Goal: Find specific page/section: Find specific page/section

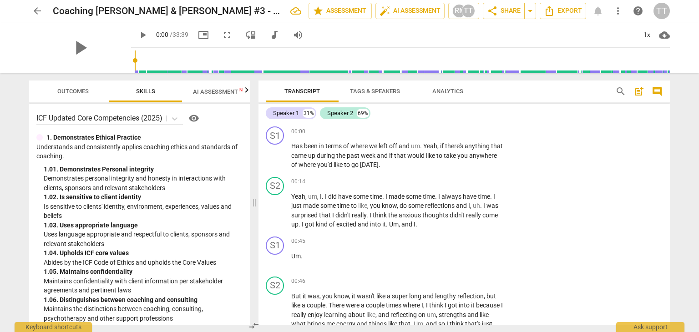
scroll to position [3409, 0]
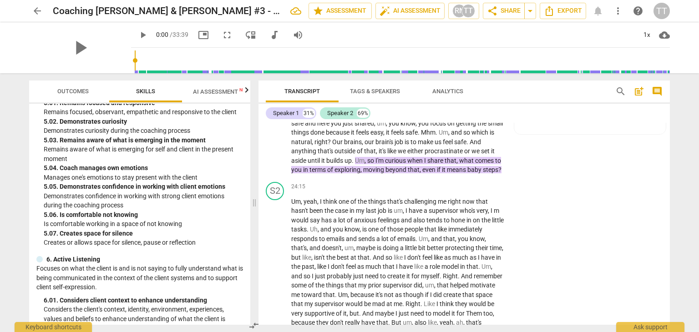
click at [247, 91] on icon "button" at bounding box center [246, 89] width 3 height 5
click at [207, 90] on span "Scores" at bounding box center [208, 91] width 22 height 7
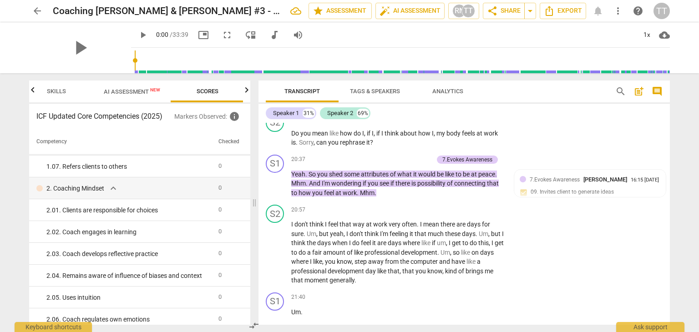
scroll to position [2810, 0]
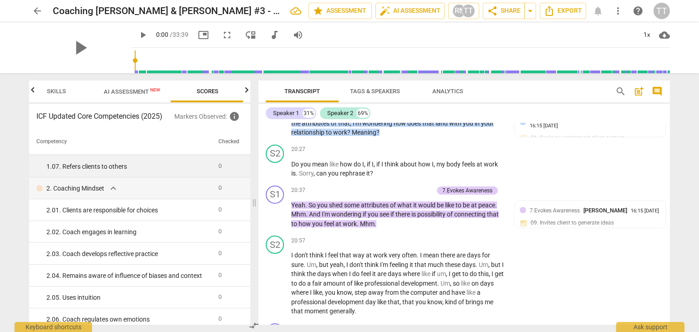
click at [66, 165] on div "1. 07. Refers clients to others" at bounding box center [128, 167] width 165 height 10
click at [66, 172] on div "1. 07. Refers clients to others" at bounding box center [128, 167] width 165 height 10
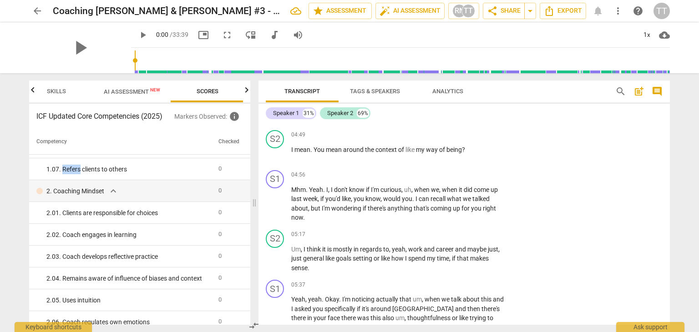
scroll to position [150, 0]
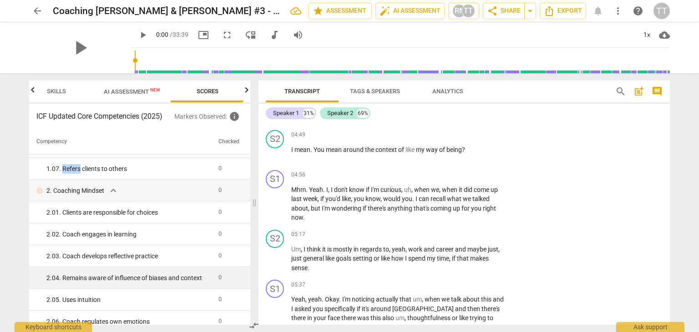
click at [169, 278] on div "2. 04. Remains aware of influence of biases and context" at bounding box center [128, 278] width 165 height 10
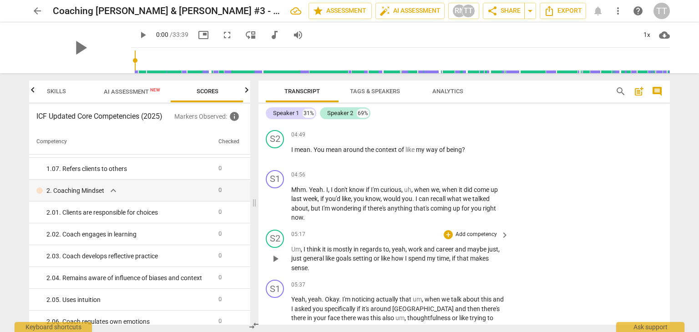
click at [377, 258] on span "or" at bounding box center [377, 258] width 7 height 7
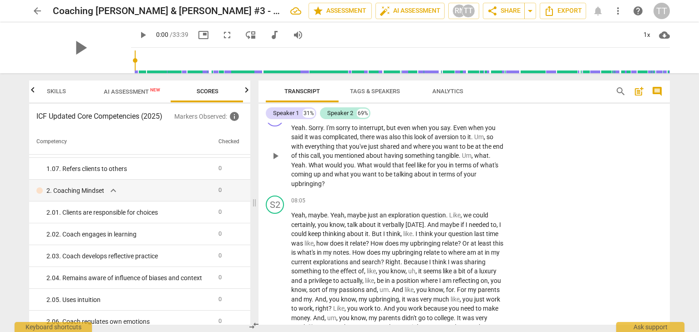
scroll to position [1190, 0]
click at [39, 12] on span "arrow_back" at bounding box center [37, 10] width 11 height 11
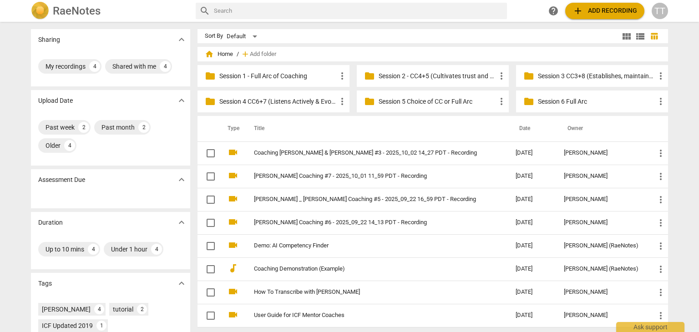
click at [241, 14] on input "text" at bounding box center [358, 11] width 289 height 15
type input "[PERSON_NAME]"
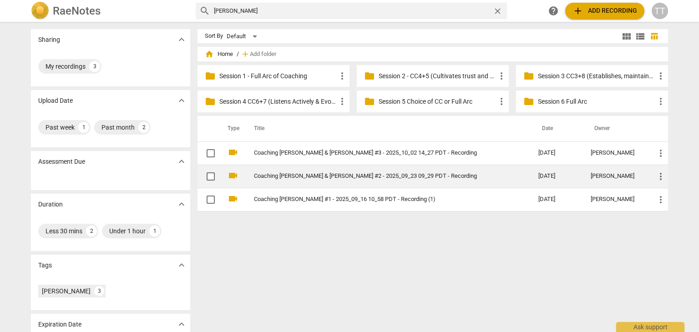
click at [315, 177] on link "Coaching [PERSON_NAME] & [PERSON_NAME] #2 - 2025_09_23 09_29 PDT - Recording" at bounding box center [380, 176] width 252 height 7
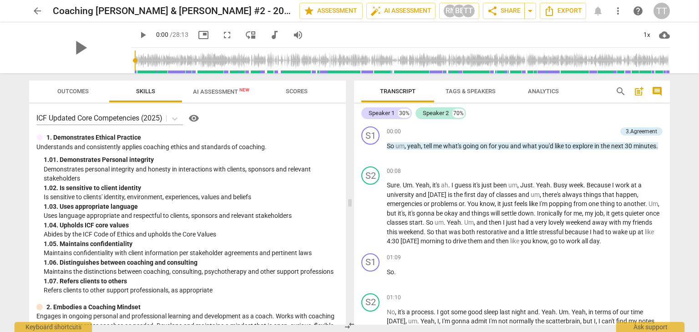
click at [79, 94] on span "Outcomes" at bounding box center [72, 91] width 31 height 7
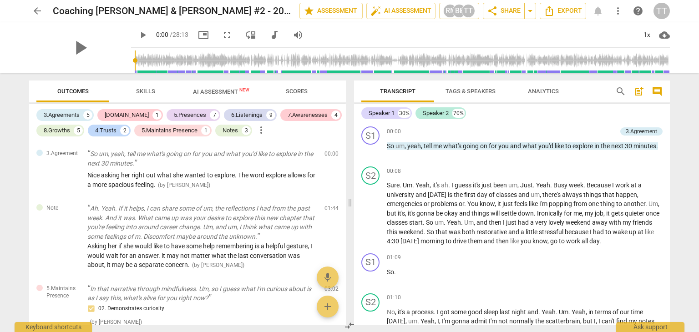
click at [79, 94] on span "Outcomes" at bounding box center [72, 91] width 31 height 7
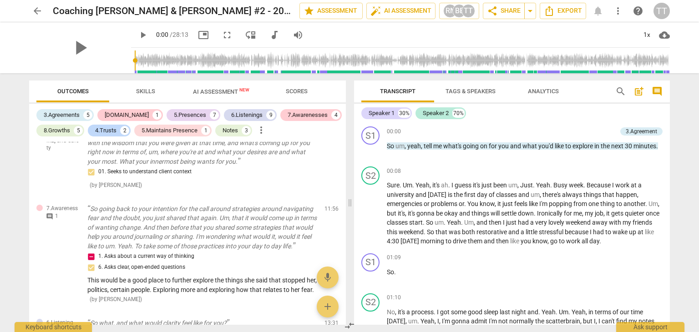
scroll to position [1255, 0]
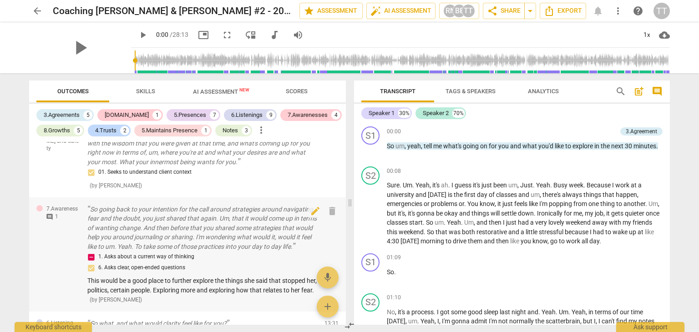
click at [171, 252] on p "So going back to your intention for the call around strategies around navigatin…" at bounding box center [202, 228] width 230 height 47
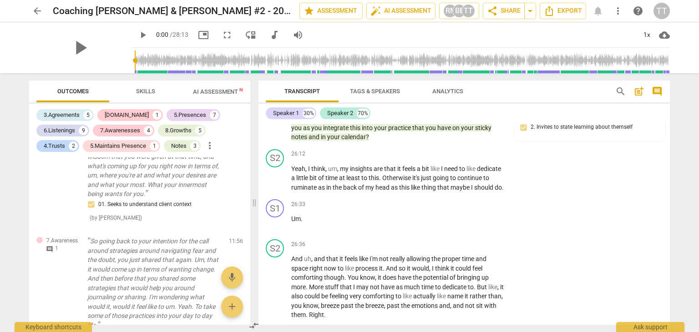
scroll to position [1405, 0]
